Goal: Transaction & Acquisition: Purchase product/service

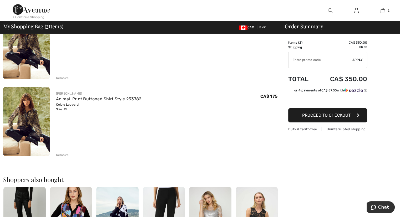
scroll to position [79, 0]
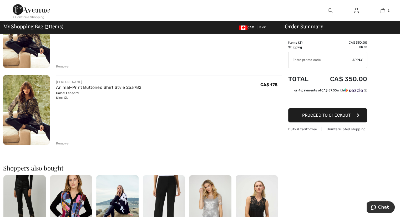
click at [63, 143] on div "Remove" at bounding box center [62, 143] width 13 height 5
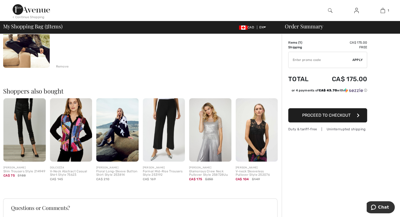
click at [335, 115] on span "Proceed to Checkout" at bounding box center [326, 115] width 48 height 5
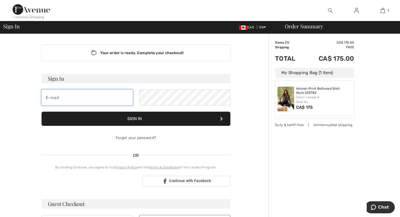
type input "[PERSON_NAME][EMAIL_ADDRESS][PERSON_NAME][DOMAIN_NAME]"
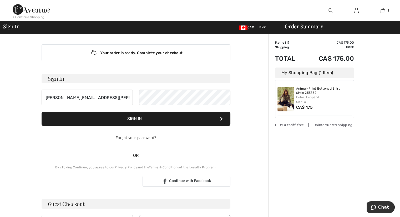
click at [130, 118] on button "Sign In" at bounding box center [136, 119] width 189 height 14
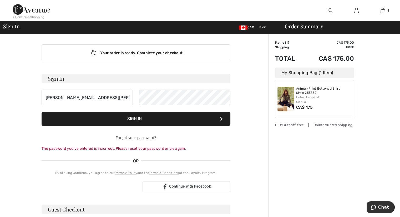
click at [130, 118] on button "Sign In" at bounding box center [136, 119] width 189 height 14
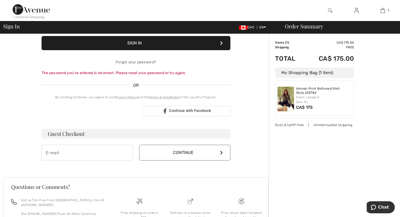
scroll to position [79, 0]
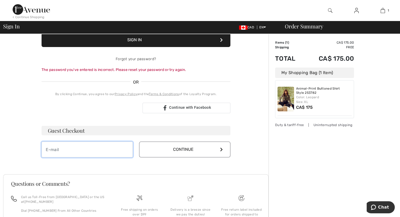
click at [114, 152] on input "email" at bounding box center [87, 150] width 91 height 16
type input "[PERSON_NAME][EMAIL_ADDRESS][PERSON_NAME][DOMAIN_NAME]"
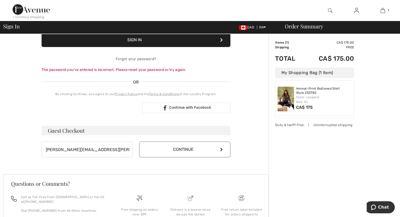
click at [224, 148] on button "Continue" at bounding box center [184, 150] width 91 height 16
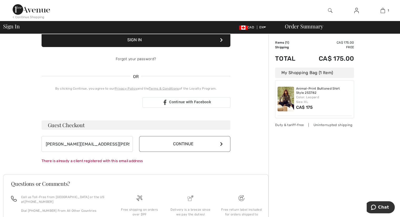
scroll to position [123, 0]
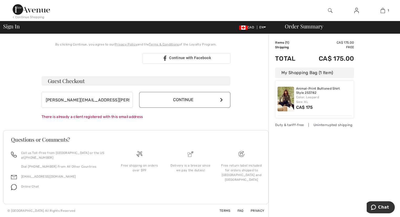
click at [201, 101] on button "Continue" at bounding box center [184, 100] width 91 height 16
